Goal: Complete application form

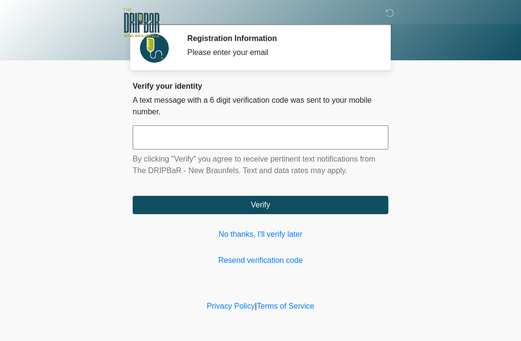
click at [308, 147] on input "text" at bounding box center [261, 137] width 256 height 24
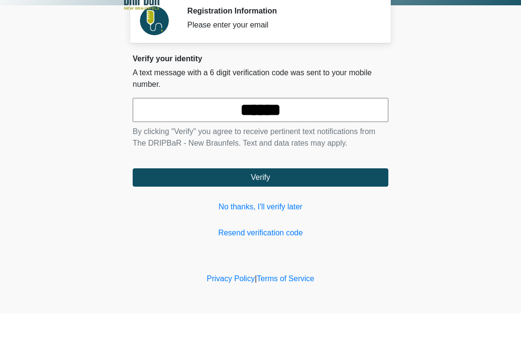
type input "******"
click at [260, 196] on button "Verify" at bounding box center [261, 205] width 256 height 18
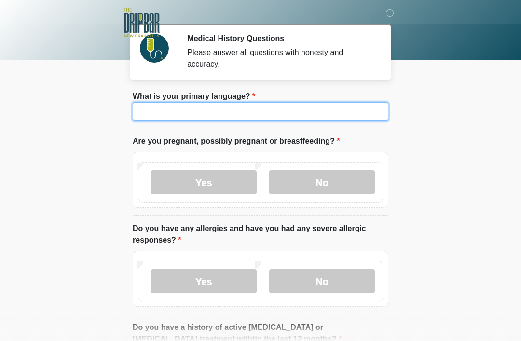
click at [289, 112] on input "What is your primary language?" at bounding box center [261, 111] width 256 height 18
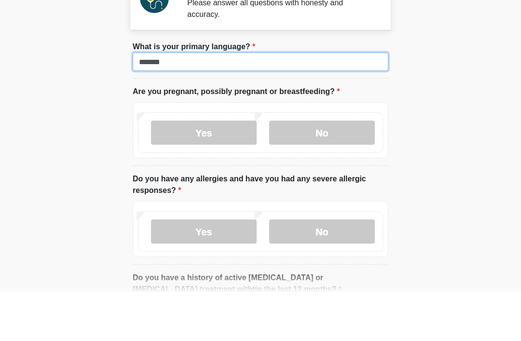
type input "*******"
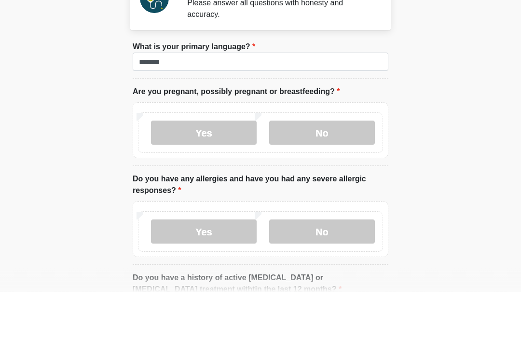
click at [348, 170] on label "No" at bounding box center [322, 182] width 106 height 24
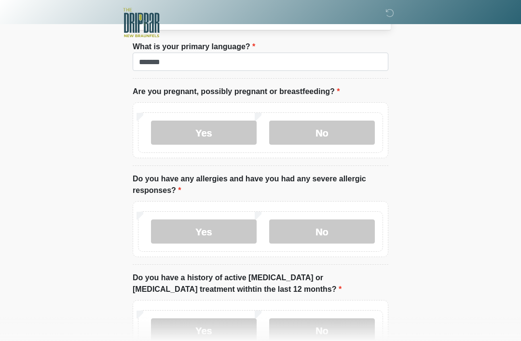
click at [345, 228] on label "No" at bounding box center [322, 231] width 106 height 24
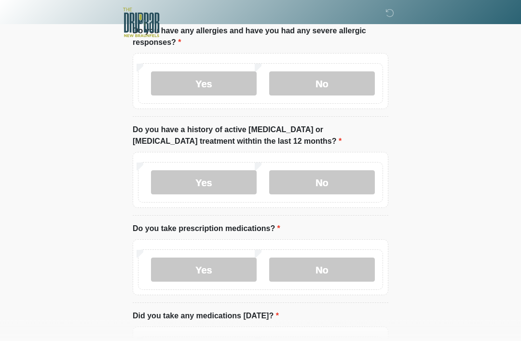
scroll to position [198, 0]
click at [348, 185] on label "No" at bounding box center [322, 182] width 106 height 24
click at [349, 262] on label "No" at bounding box center [322, 270] width 106 height 24
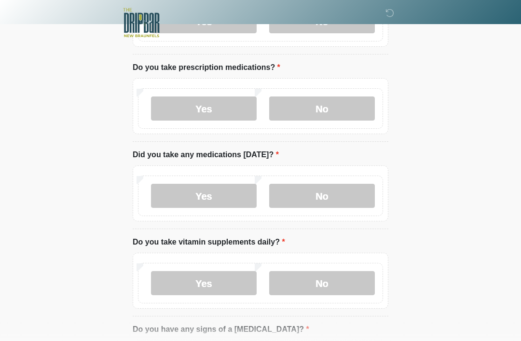
scroll to position [360, 0]
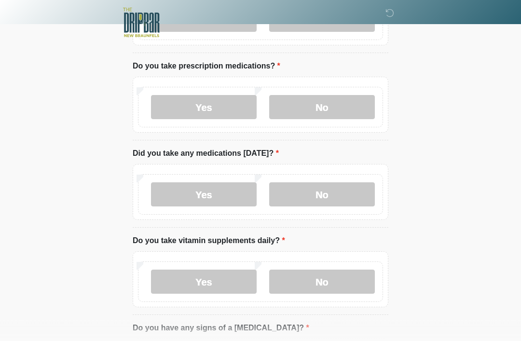
click at [333, 190] on label "No" at bounding box center [322, 195] width 106 height 24
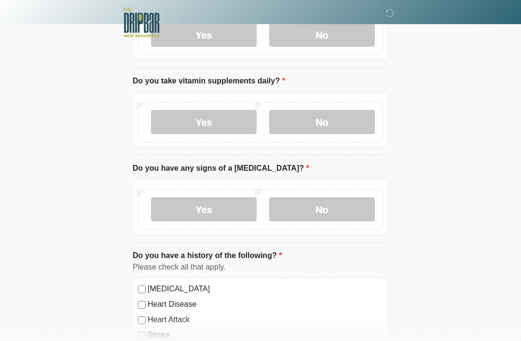
scroll to position [522, 0]
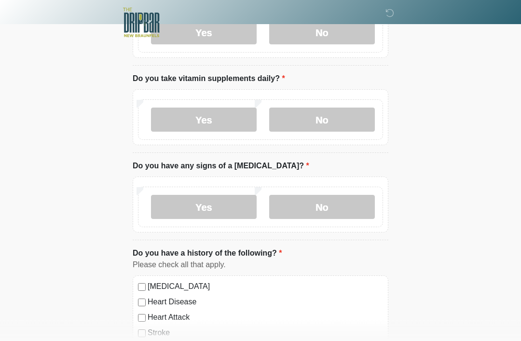
click at [333, 206] on label "No" at bounding box center [322, 207] width 106 height 24
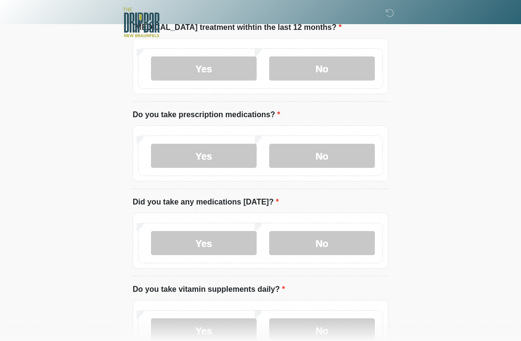
scroll to position [312, 0]
click at [221, 152] on label "Yes" at bounding box center [204, 156] width 106 height 24
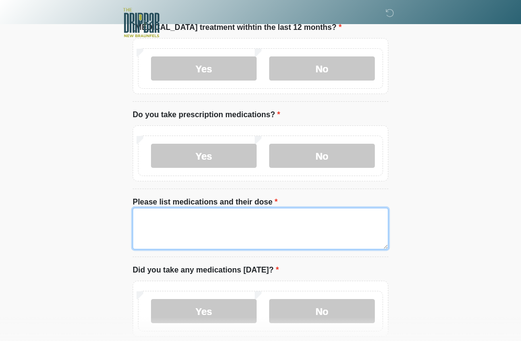
click at [283, 225] on textarea "Please list medications and their dose" at bounding box center [261, 228] width 256 height 41
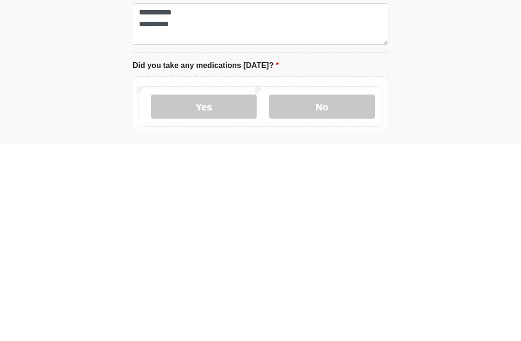
scroll to position [516, 0]
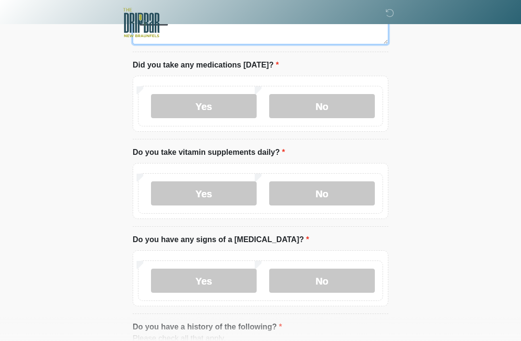
type textarea "**********"
click at [219, 103] on label "Yes" at bounding box center [204, 106] width 106 height 24
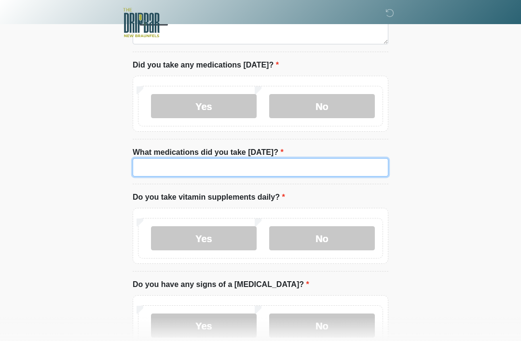
click at [340, 165] on input "What medications did you take [DATE]?" at bounding box center [261, 167] width 256 height 18
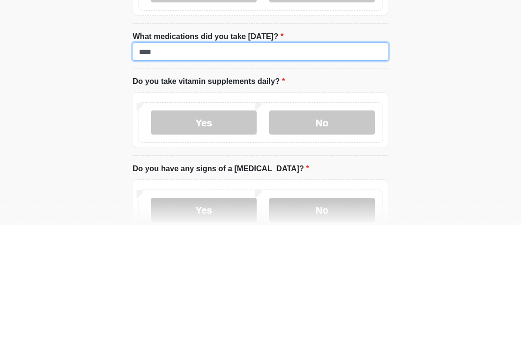
type input "****"
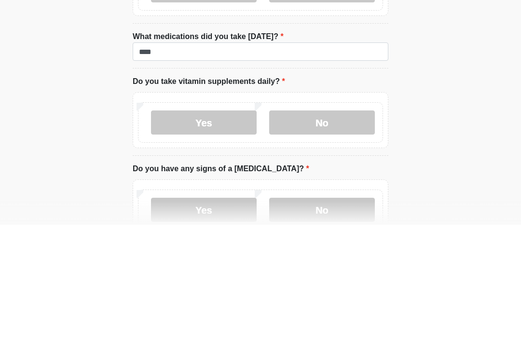
click at [214, 227] on label "Yes" at bounding box center [204, 239] width 106 height 24
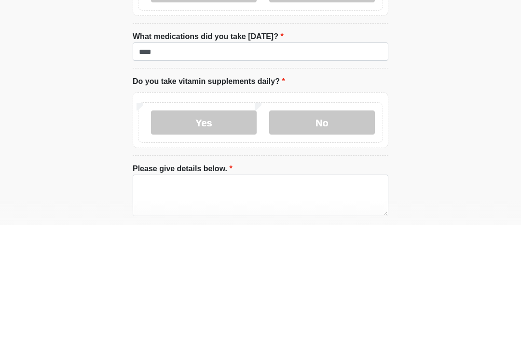
scroll to position [633, 0]
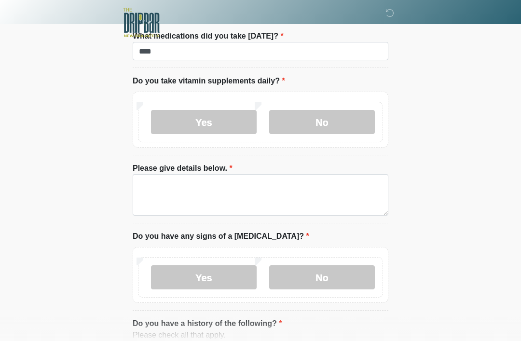
click at [338, 117] on label "No" at bounding box center [322, 122] width 106 height 24
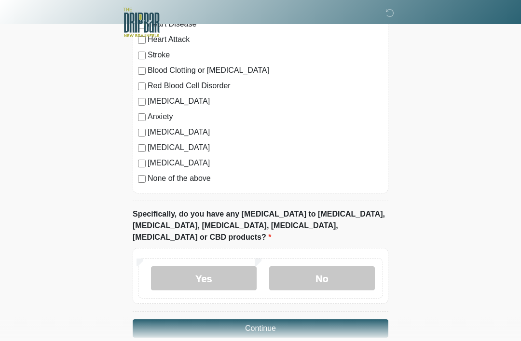
scroll to position [916, 0]
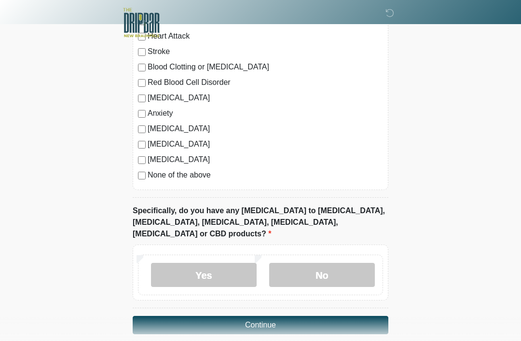
click at [336, 263] on label "No" at bounding box center [322, 275] width 106 height 24
click at [317, 316] on button "Continue" at bounding box center [261, 325] width 256 height 18
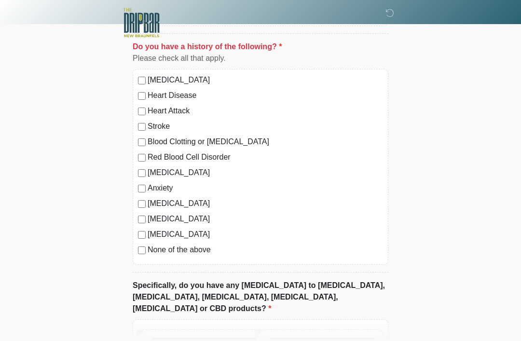
click at [198, 252] on label "None of the above" at bounding box center [265, 250] width 235 height 12
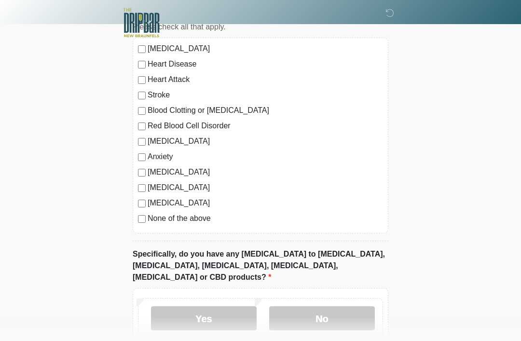
scroll to position [916, 0]
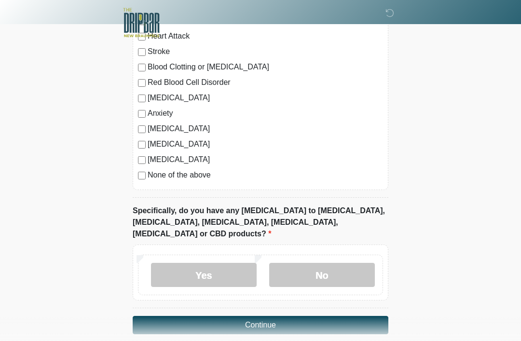
click at [333, 316] on button "Continue" at bounding box center [261, 325] width 256 height 18
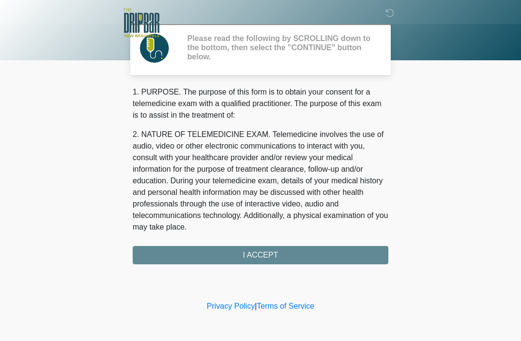
scroll to position [0, 0]
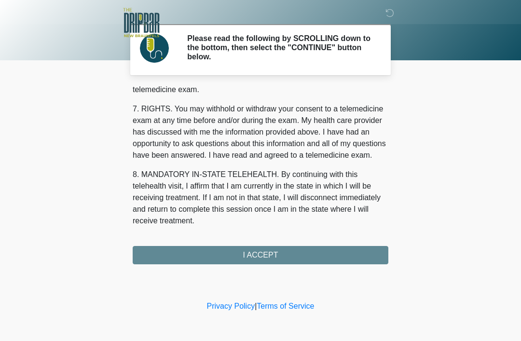
click at [291, 259] on div "1. PURPOSE. The purpose of this form is to obtain your consent for a telemedici…" at bounding box center [261, 175] width 256 height 178
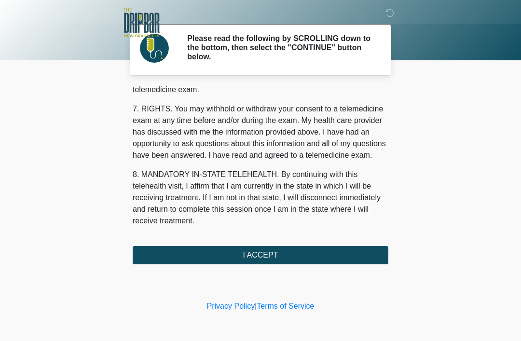
click at [265, 256] on button "I ACCEPT" at bounding box center [261, 255] width 256 height 18
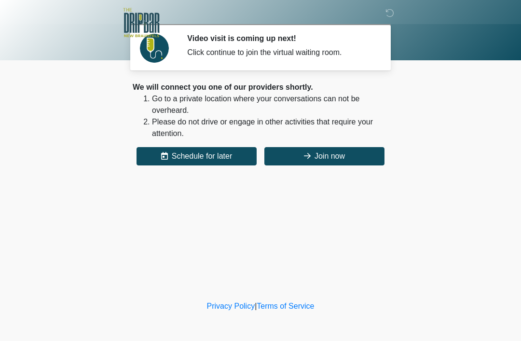
click at [369, 153] on button "Join now" at bounding box center [324, 156] width 120 height 18
